Goal: Information Seeking & Learning: Learn about a topic

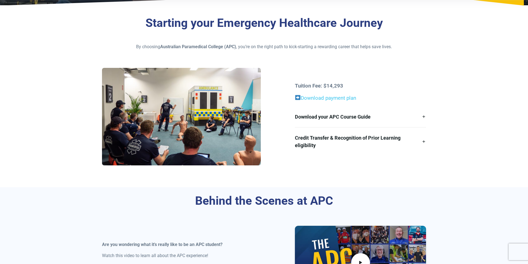
scroll to position [111, 0]
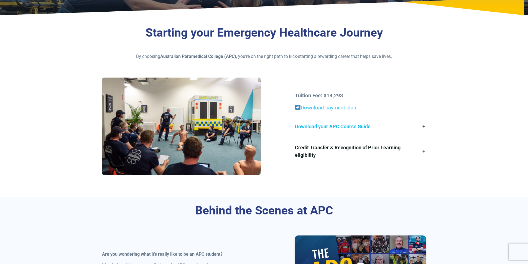
click at [339, 126] on link "Download your APC Course Guide" at bounding box center [360, 126] width 131 height 21
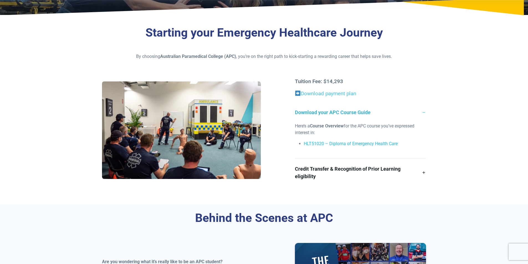
click at [349, 143] on link "HLT51020 – Diploma of Emergency Health Care" at bounding box center [351, 143] width 94 height 5
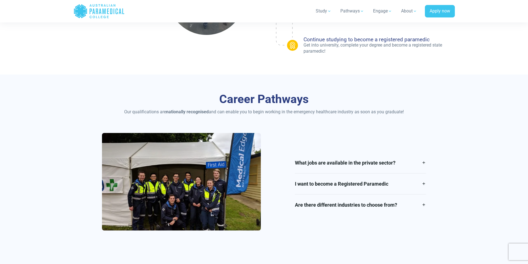
scroll to position [609, 0]
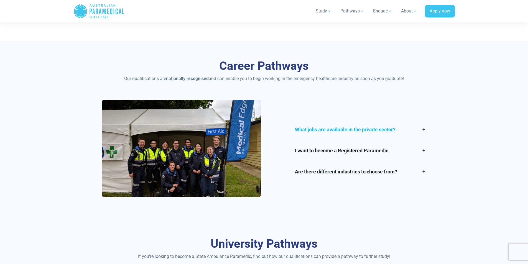
click at [425, 129] on link "What jobs are available in the private sector?" at bounding box center [360, 129] width 131 height 21
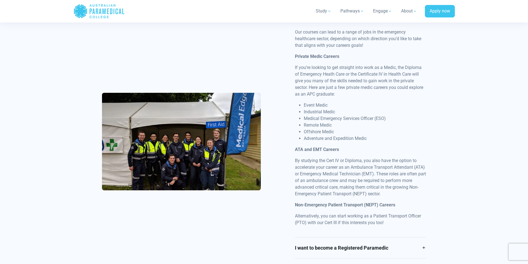
scroll to position [692, 0]
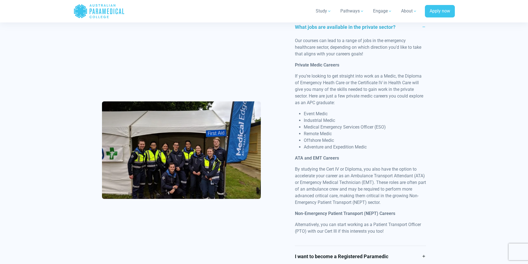
click at [423, 27] on link "What jobs are available in the private sector?" at bounding box center [360, 27] width 131 height 21
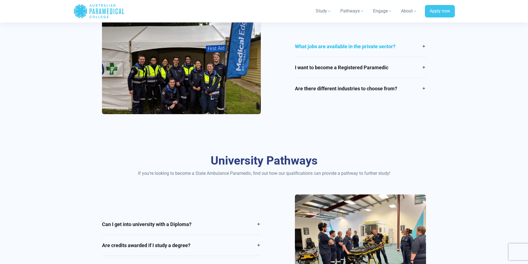
scroll to position [608, 0]
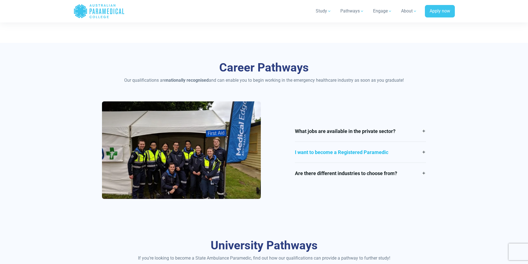
click at [423, 152] on link "I want to become a Registered Paramedic" at bounding box center [360, 152] width 131 height 21
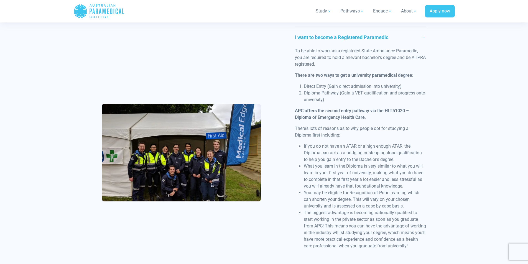
scroll to position [706, 0]
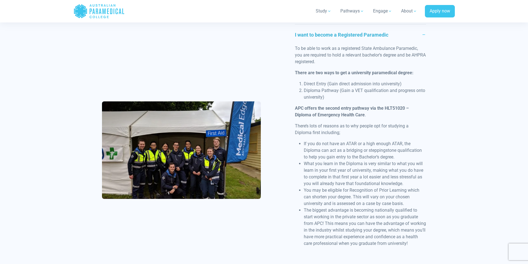
click at [423, 34] on link "I want to become a Registered Paramedic" at bounding box center [360, 34] width 131 height 21
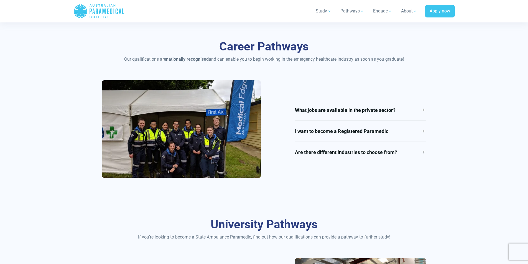
scroll to position [608, 0]
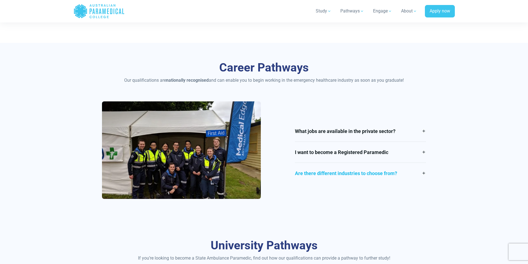
click at [424, 173] on link "Are there different industries to choose from?" at bounding box center [360, 173] width 131 height 21
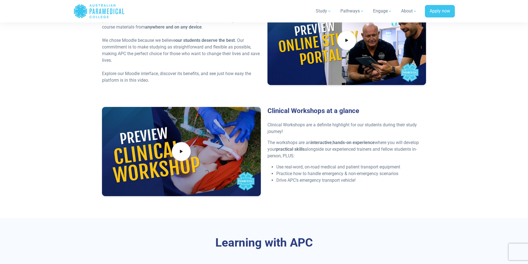
scroll to position [1449, 0]
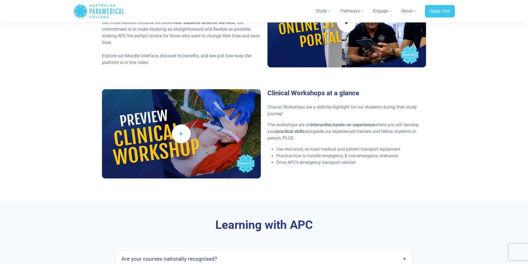
click at [183, 130] on icon at bounding box center [181, 134] width 6 height 8
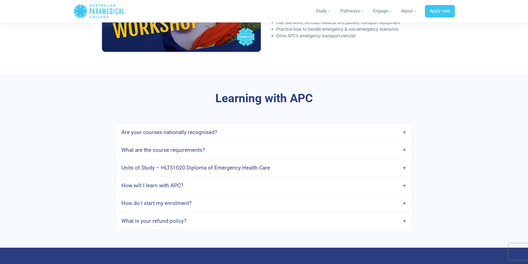
scroll to position [1587, 0]
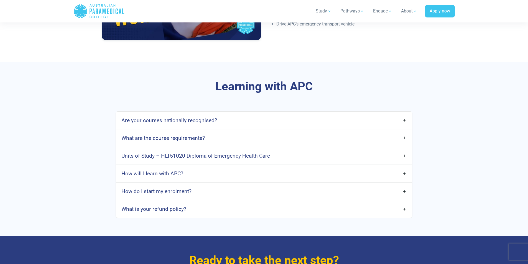
click at [405, 114] on link "Are your courses nationally recognised?" at bounding box center [264, 120] width 296 height 13
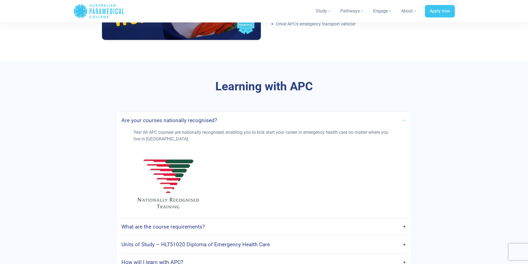
click at [402, 114] on link "Are your courses nationally recognised?" at bounding box center [264, 120] width 296 height 13
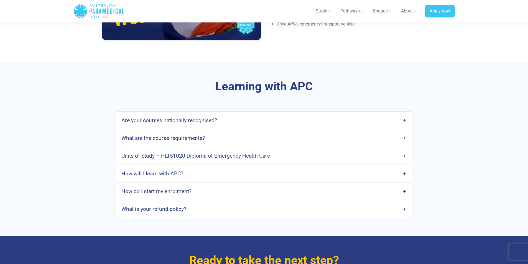
click at [404, 132] on link "What are the course requirements?" at bounding box center [264, 138] width 296 height 13
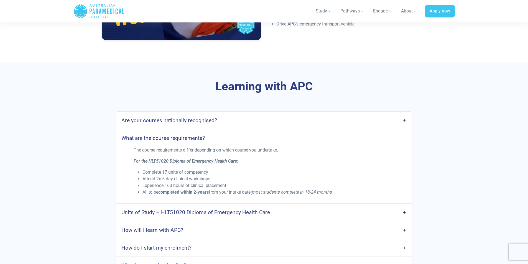
click at [404, 132] on link "What are the course requirements?" at bounding box center [264, 138] width 296 height 13
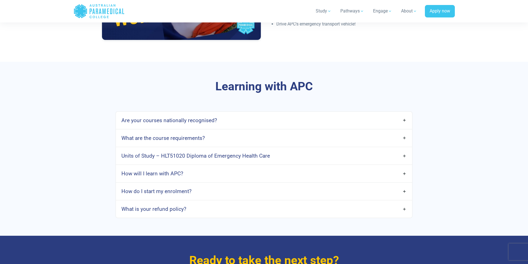
click at [403, 150] on link "Units of Study – HLT51020 Diploma of Emergency Health Care" at bounding box center [264, 155] width 296 height 13
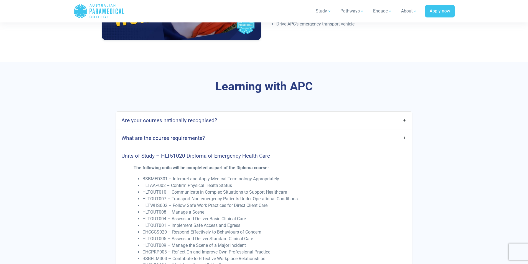
click at [404, 149] on link "Units of Study – HLT51020 Diploma of Emergency Health Care" at bounding box center [264, 155] width 296 height 13
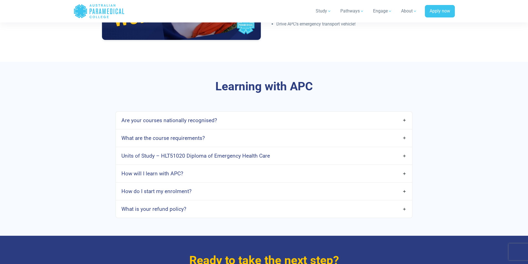
click at [403, 169] on link "How will I learn with APC?" at bounding box center [264, 173] width 296 height 13
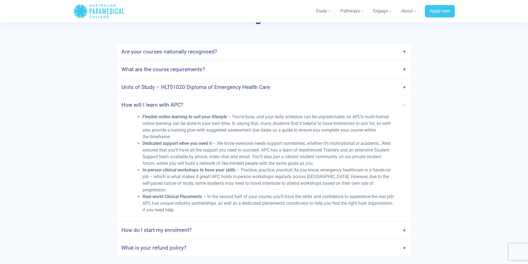
scroll to position [1671, 0]
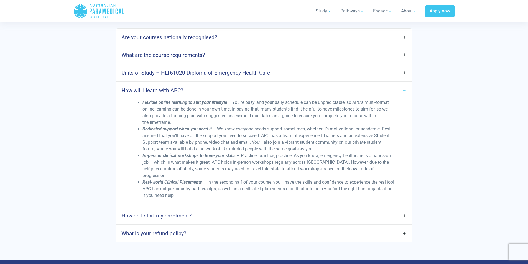
click at [404, 84] on link "How will I learn with APC?" at bounding box center [264, 90] width 296 height 13
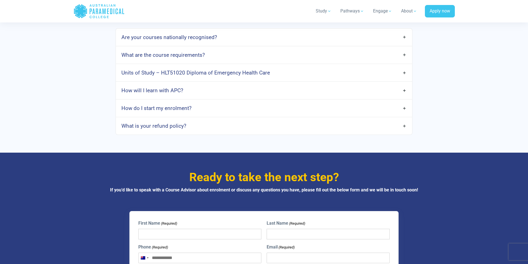
click at [207, 105] on link "How do I start my enrolment?" at bounding box center [264, 108] width 296 height 13
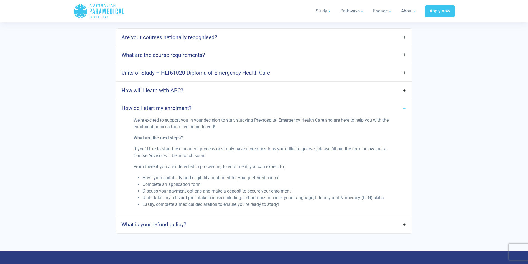
click at [208, 102] on link "How do I start my enrolment?" at bounding box center [264, 108] width 296 height 13
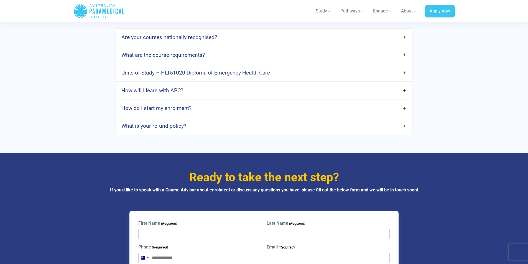
click at [202, 123] on link "What is your refund policy?" at bounding box center [264, 125] width 296 height 13
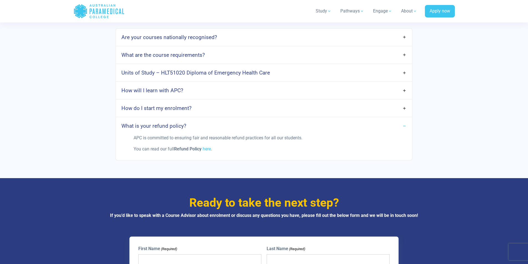
click at [202, 122] on link "What is your refund policy?" at bounding box center [264, 125] width 296 height 13
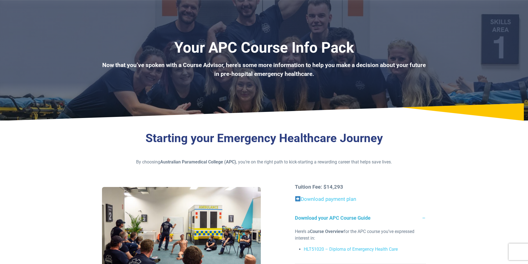
scroll to position [0, 0]
